Goal: Information Seeking & Learning: Find specific fact

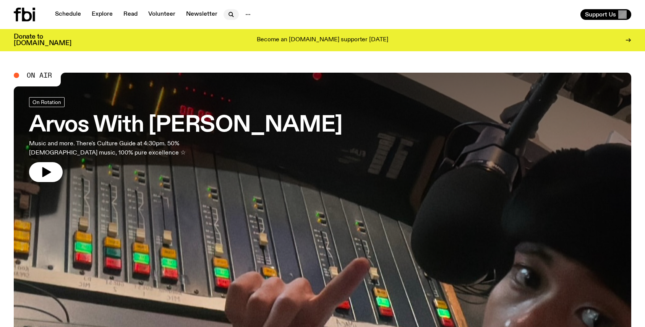
click at [231, 15] on icon "button" at bounding box center [230, 14] width 9 height 9
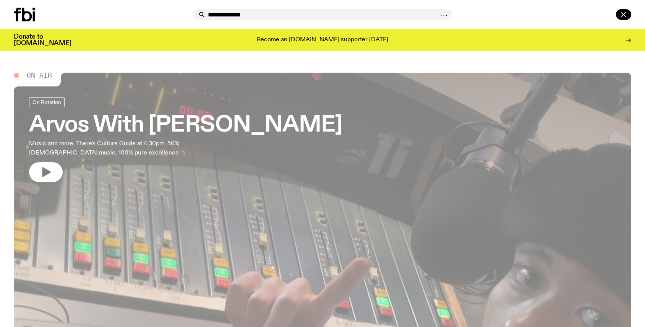
type input "**********"
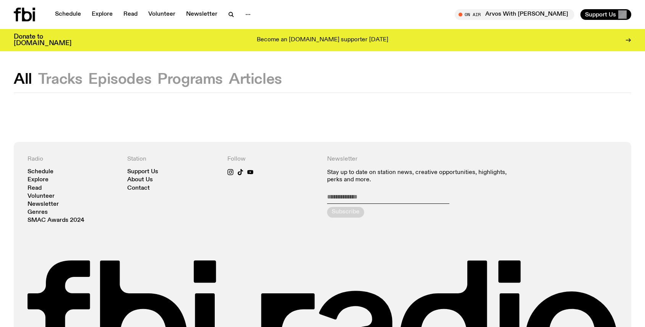
click at [88, 78] on button "Tracks" at bounding box center [119, 80] width 63 height 14
click at [231, 14] on icon "button" at bounding box center [230, 14] width 9 height 9
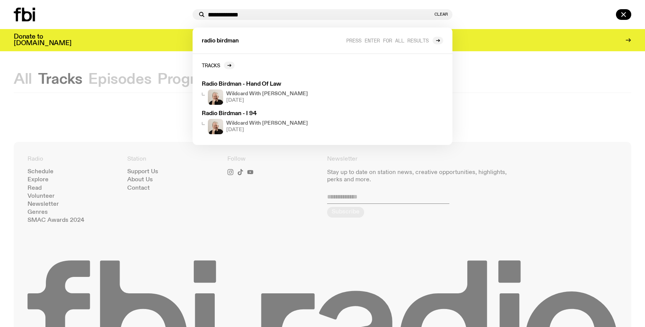
type input "**********"
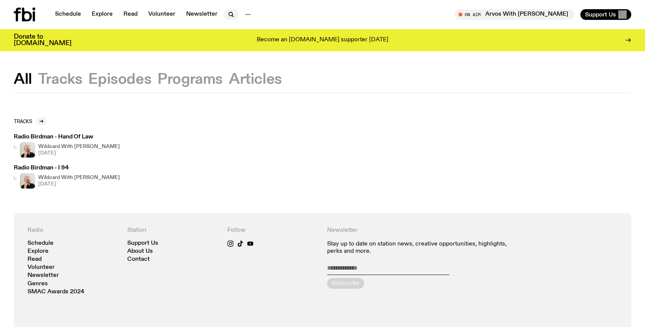
click at [230, 15] on icon "button" at bounding box center [230, 14] width 9 height 9
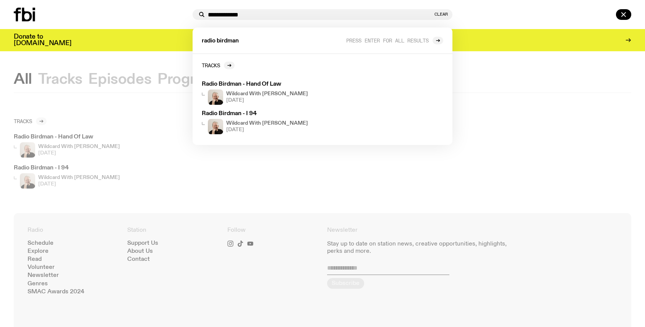
click at [246, 40] on div "radio birdman Press enter for all results" at bounding box center [322, 40] width 260 height 26
drag, startPoint x: 248, startPoint y: 39, endPoint x: 201, endPoint y: 39, distance: 47.0
click at [201, 39] on div "radio birdman Press enter for all results" at bounding box center [322, 40] width 260 height 26
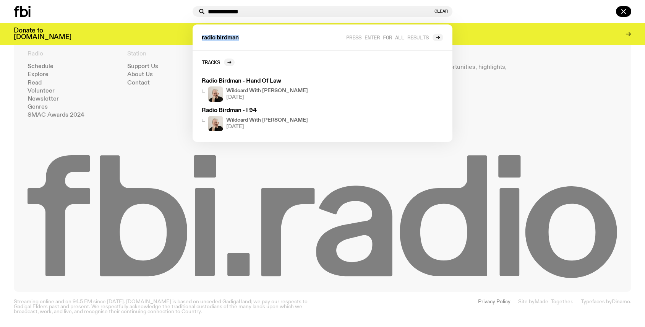
scroll to position [170, 0]
click at [244, 36] on div "radio birdman Press enter for all results" at bounding box center [322, 37] width 260 height 26
drag, startPoint x: 242, startPoint y: 37, endPoint x: 199, endPoint y: 37, distance: 43.2
click at [198, 37] on div "radio birdman Press enter for all results" at bounding box center [322, 37] width 260 height 26
click at [446, 11] on button "Clear" at bounding box center [440, 11] width 13 height 4
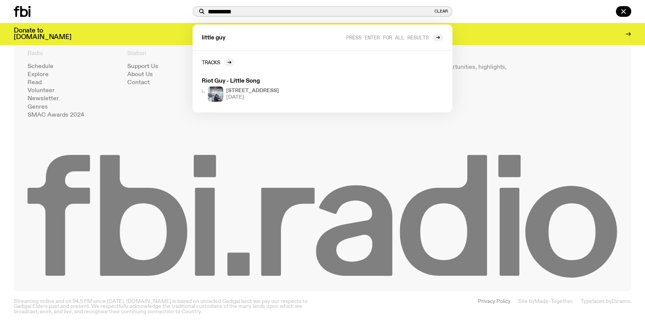
type input "**********"
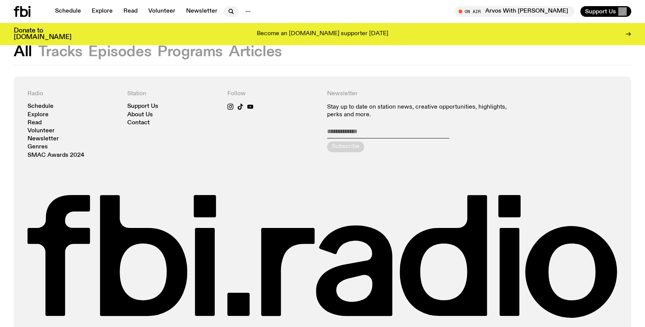
click at [231, 11] on icon "button" at bounding box center [230, 11] width 9 height 9
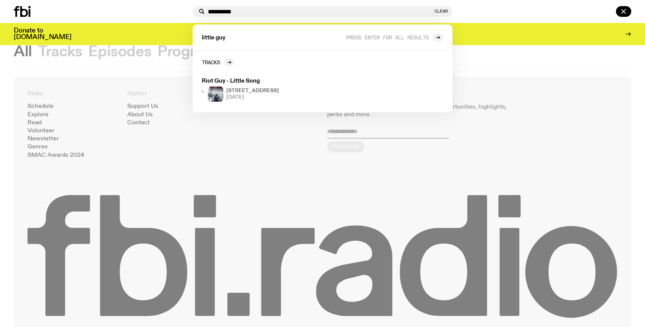
click at [150, 71] on div at bounding box center [322, 163] width 645 height 327
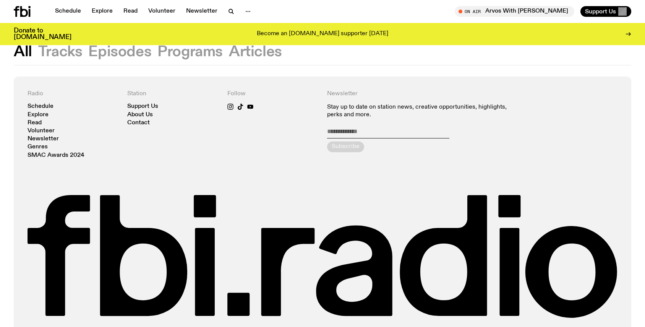
click at [333, 10] on div "On Air Arvos With [PERSON_NAME] in live Support Us" at bounding box center [478, 11] width 306 height 11
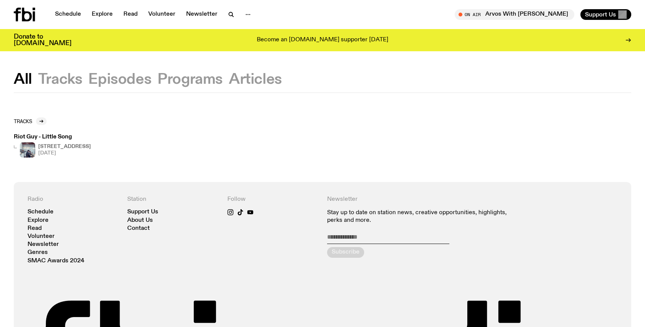
scroll to position [0, 0]
